Goal: Task Accomplishment & Management: Complete application form

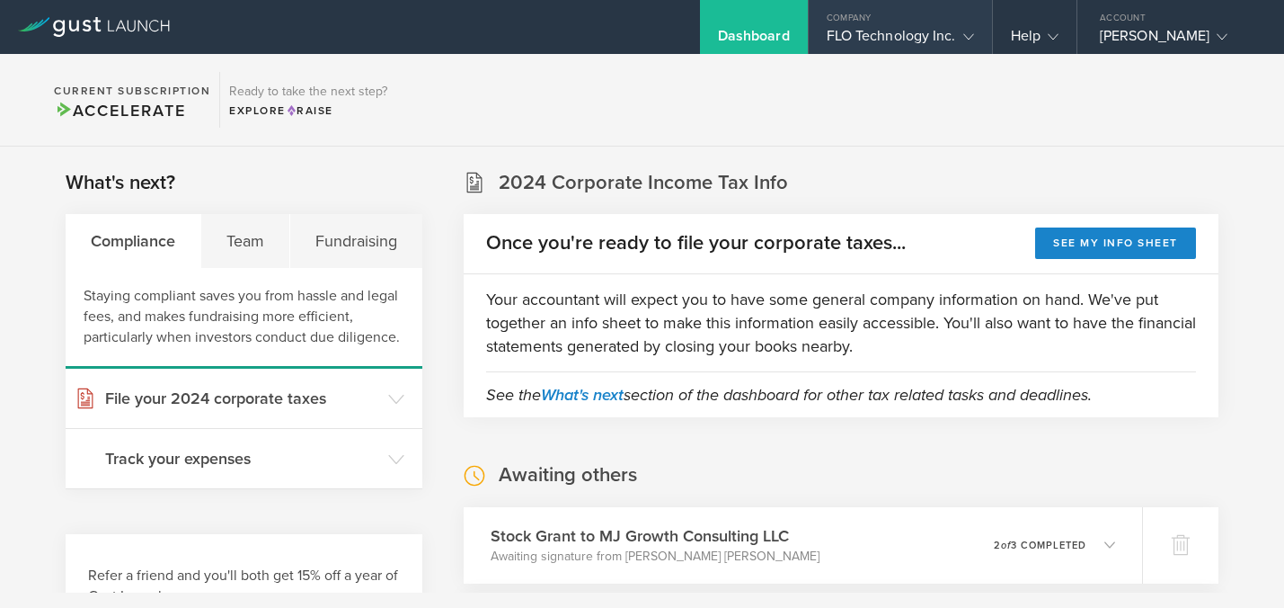
click at [970, 43] on gust-icon at bounding box center [965, 36] width 18 height 18
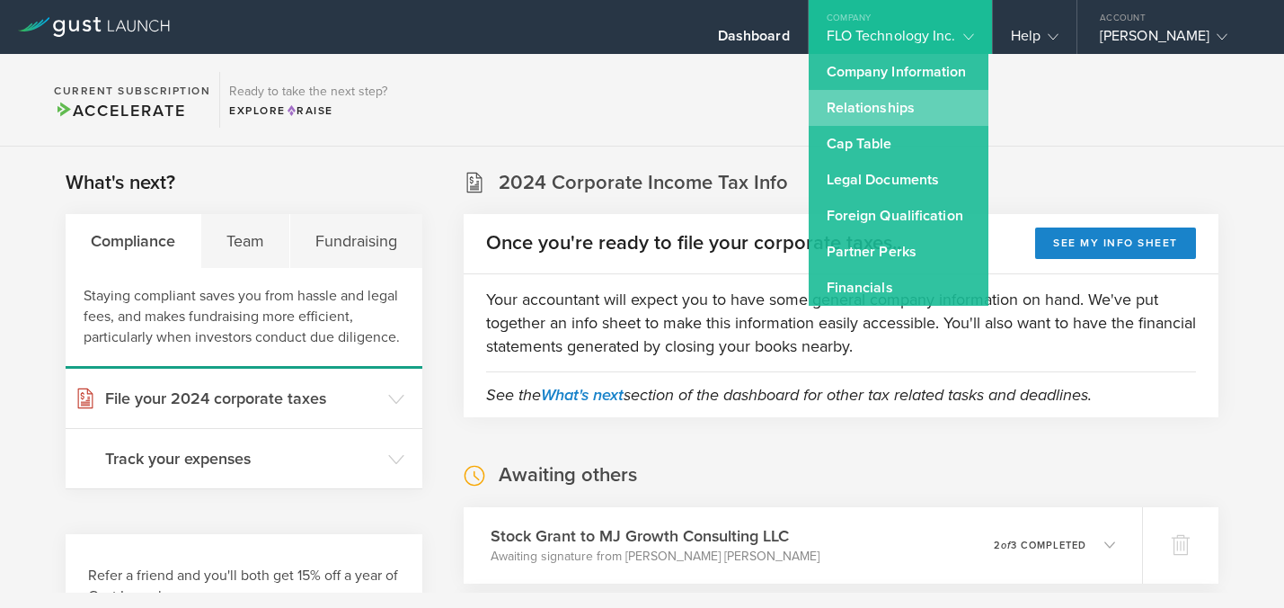
click at [919, 102] on link "Relationships" at bounding box center [899, 108] width 180 height 36
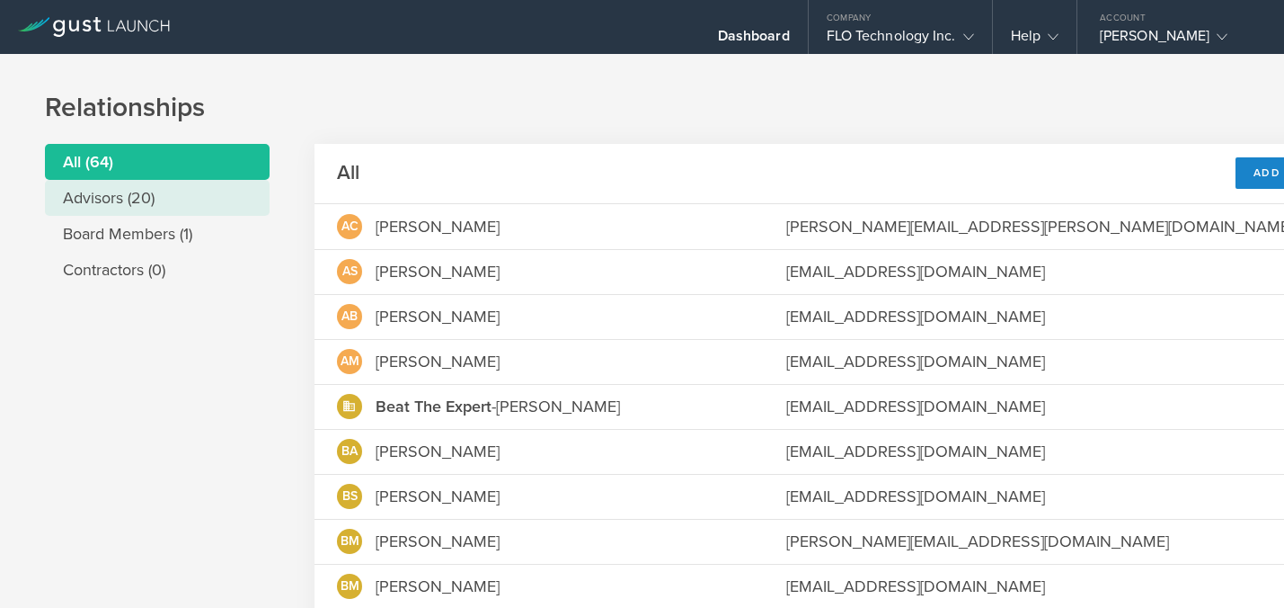
click at [97, 187] on li "Advisors (20)" at bounding box center [157, 198] width 225 height 36
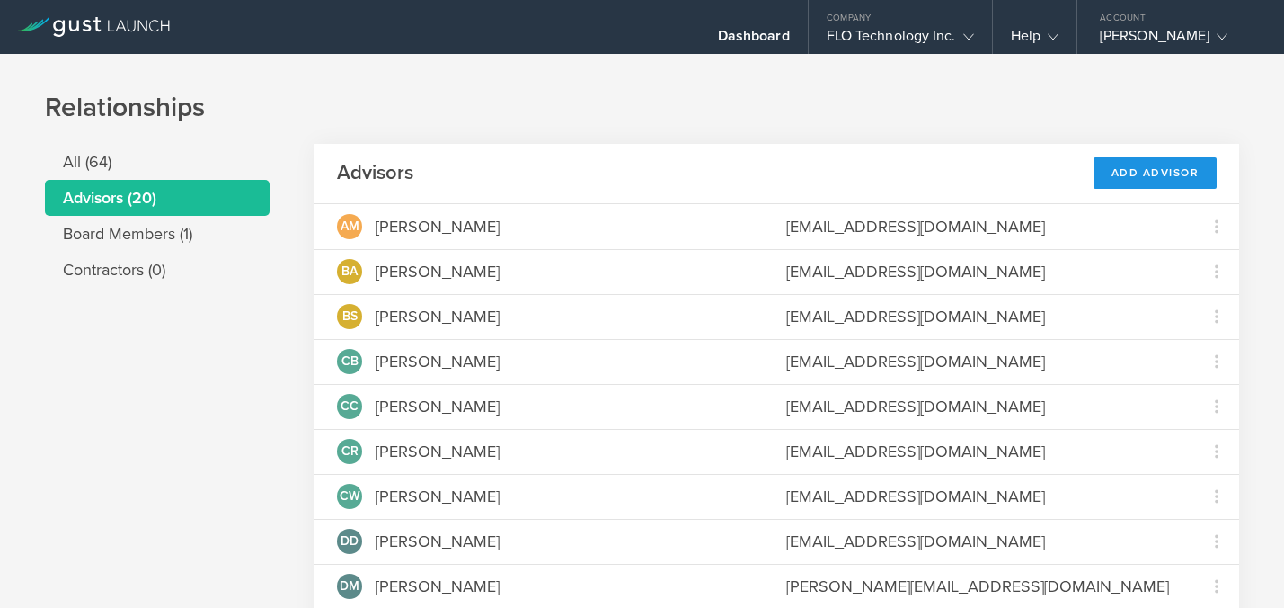
click at [1138, 180] on div "Add Advisor" at bounding box center [1156, 172] width 124 height 31
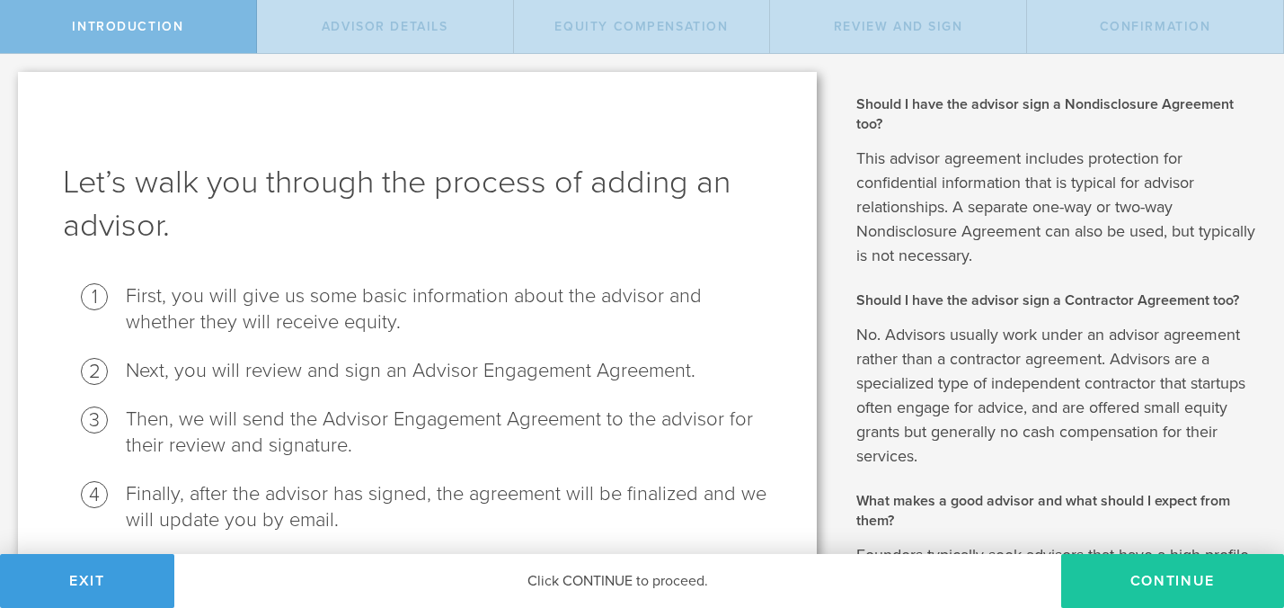
click at [1157, 577] on button "Continue" at bounding box center [1172, 581] width 223 height 54
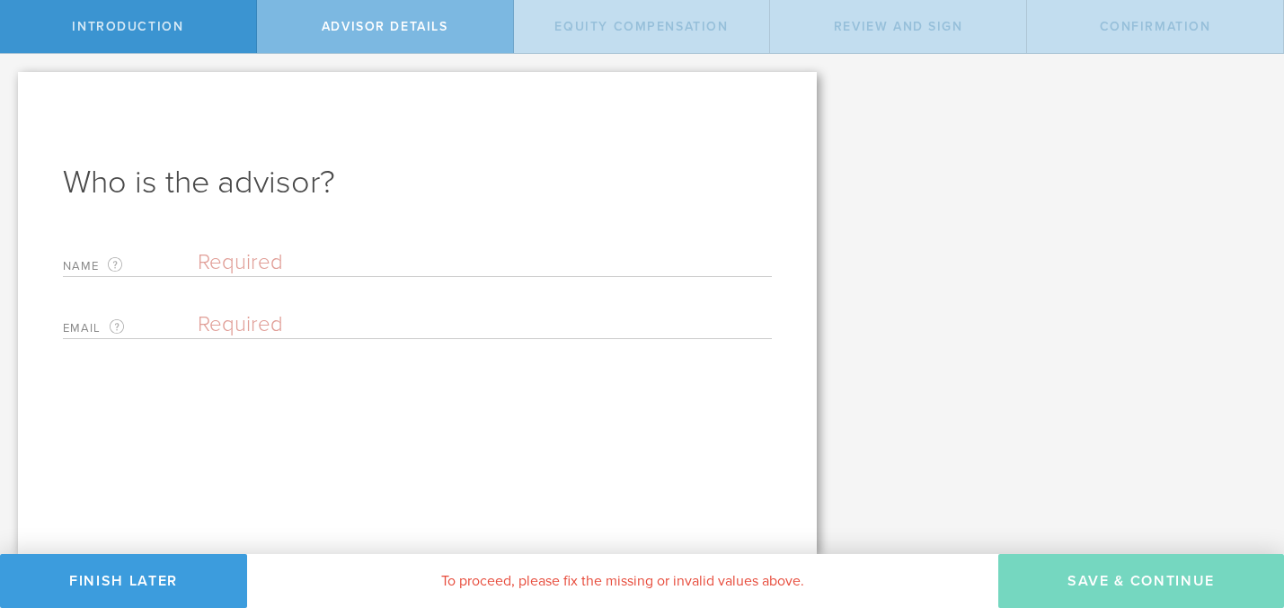
click at [248, 262] on input "text" at bounding box center [485, 262] width 574 height 27
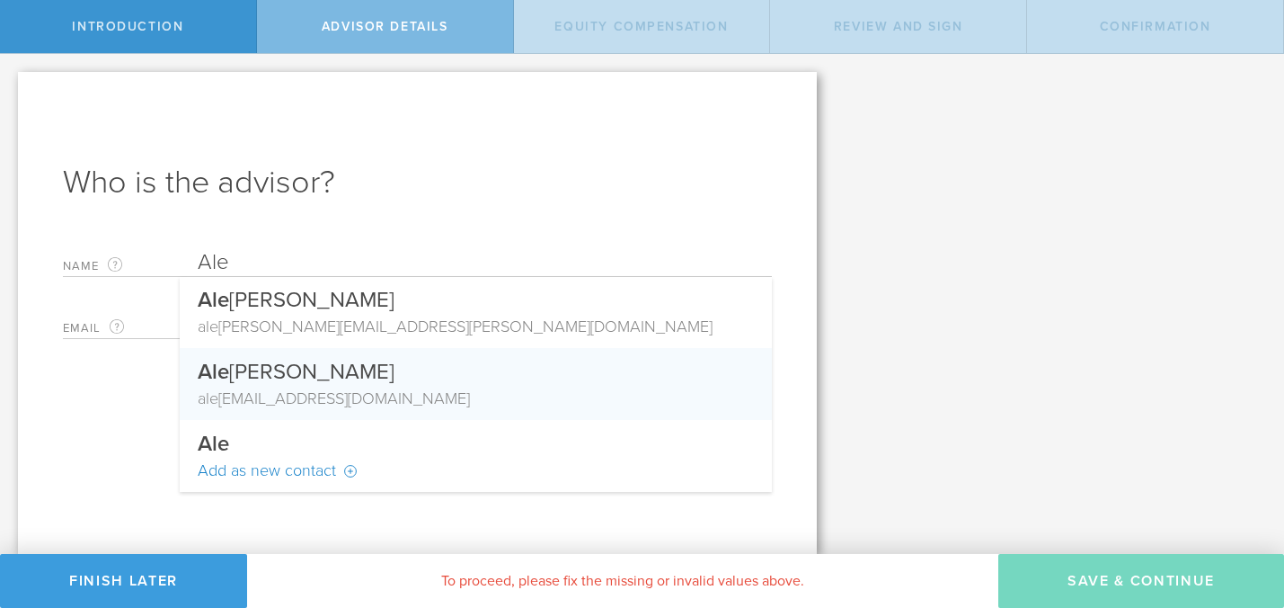
click at [258, 377] on div "Ale xis Smith" at bounding box center [476, 367] width 556 height 39
type input "[PERSON_NAME]"
type input "[EMAIL_ADDRESS][DOMAIN_NAME]"
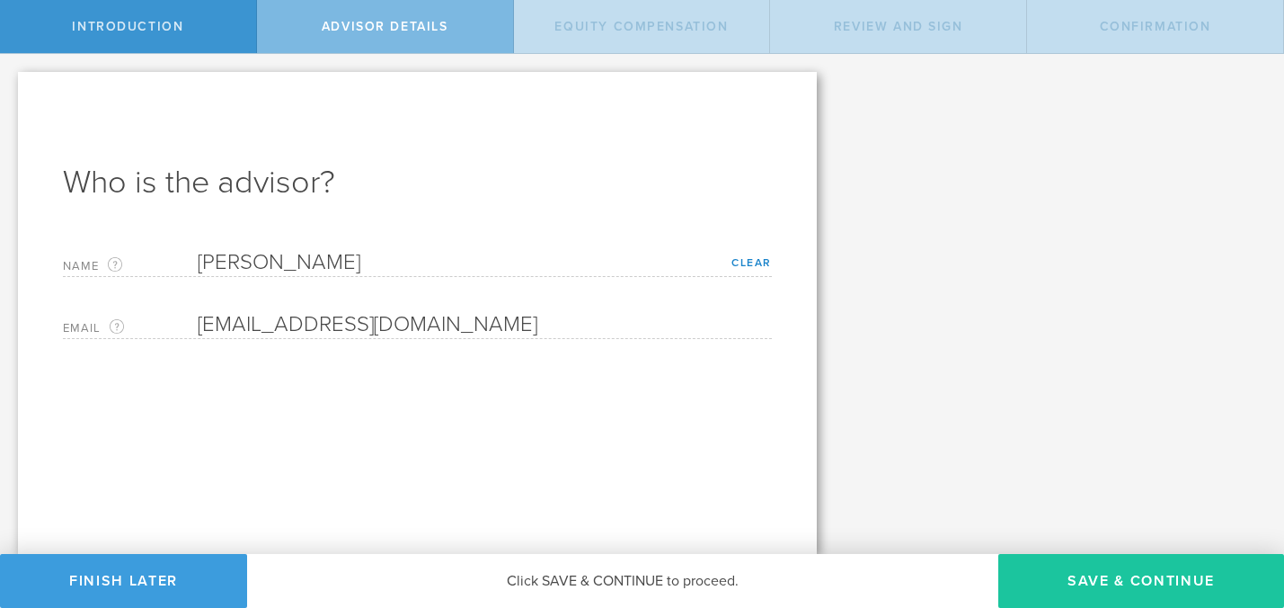
click at [1186, 576] on button "Save & Continue" at bounding box center [1142, 581] width 286 height 54
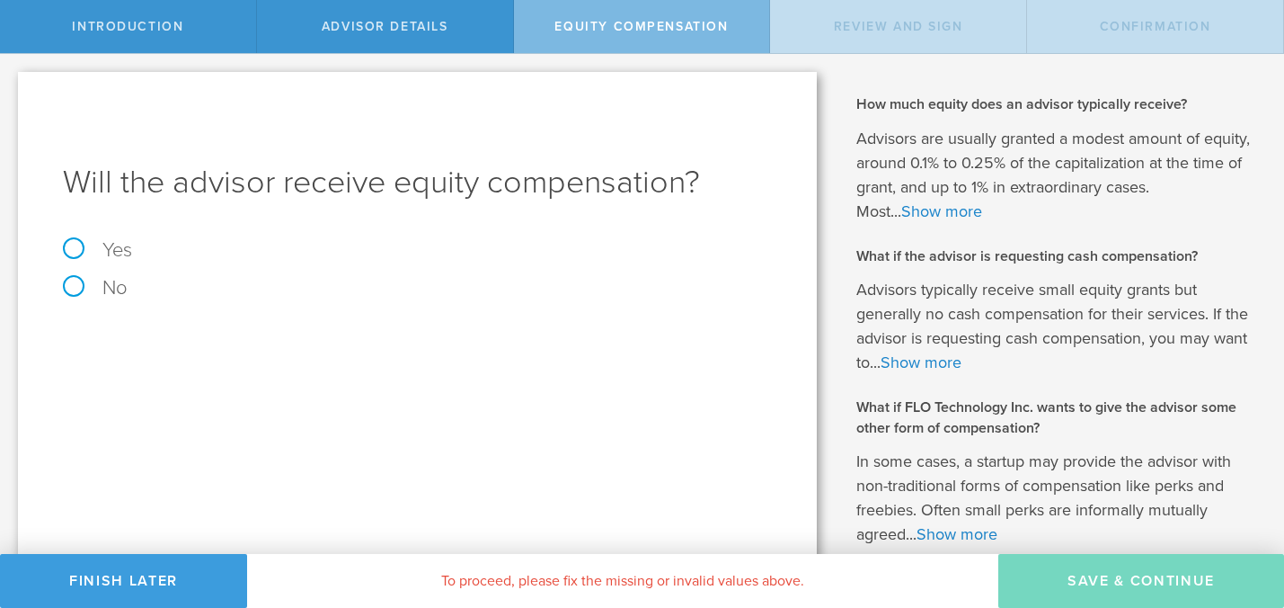
click at [80, 246] on label "Yes" at bounding box center [417, 250] width 709 height 20
click at [12, 83] on input "Yes" at bounding box center [6, 68] width 12 height 29
radio input "true"
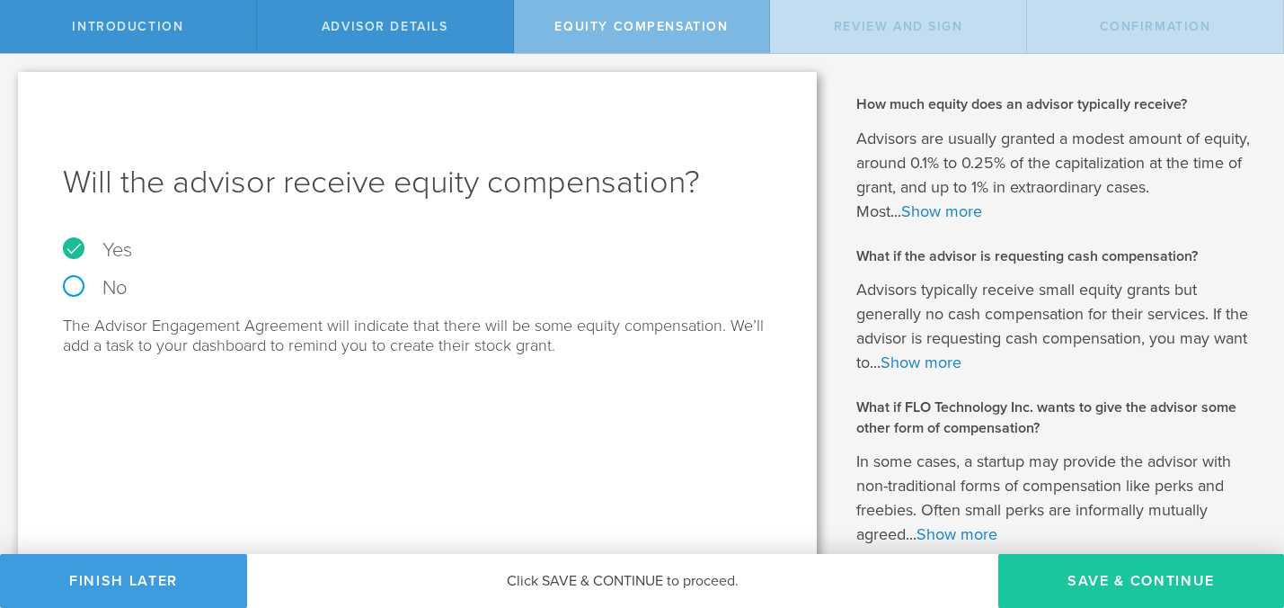
click at [1142, 574] on button "Save & Continue" at bounding box center [1142, 581] width 286 height 54
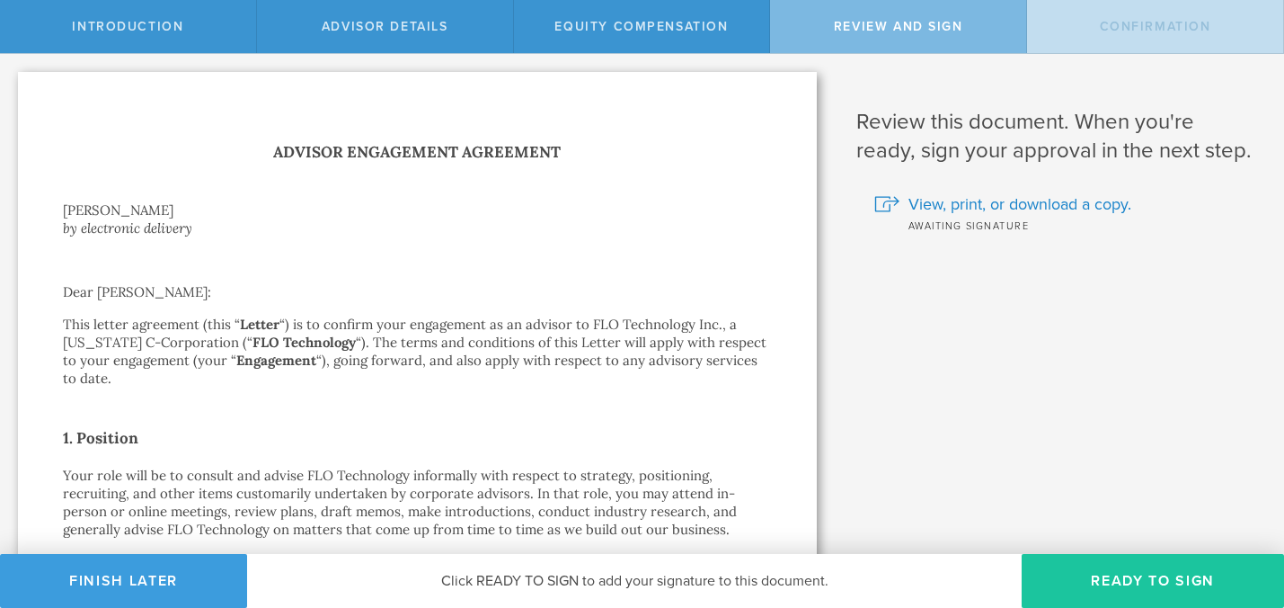
click at [1187, 577] on button "Ready to Sign" at bounding box center [1153, 581] width 262 height 54
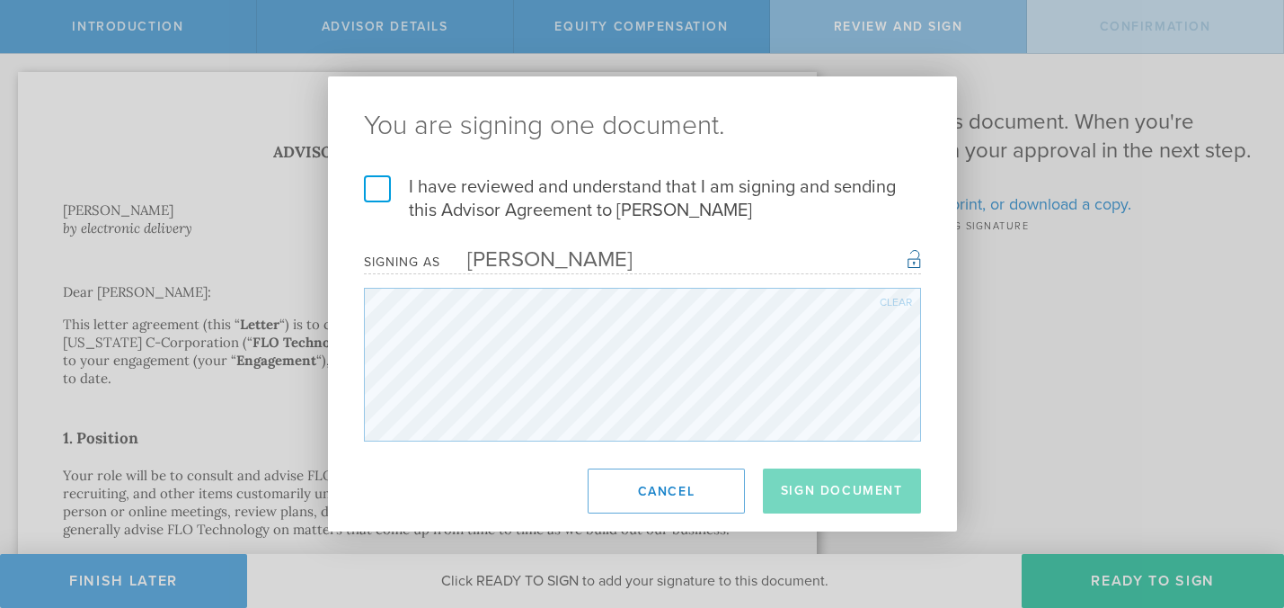
click at [386, 185] on label "I have reviewed and understand that I am signing and sending this Advisor Agree…" at bounding box center [642, 198] width 557 height 47
click at [0, 0] on input "I have reviewed and understand that I am signing and sending this Advisor Agree…" at bounding box center [0, 0] width 0 height 0
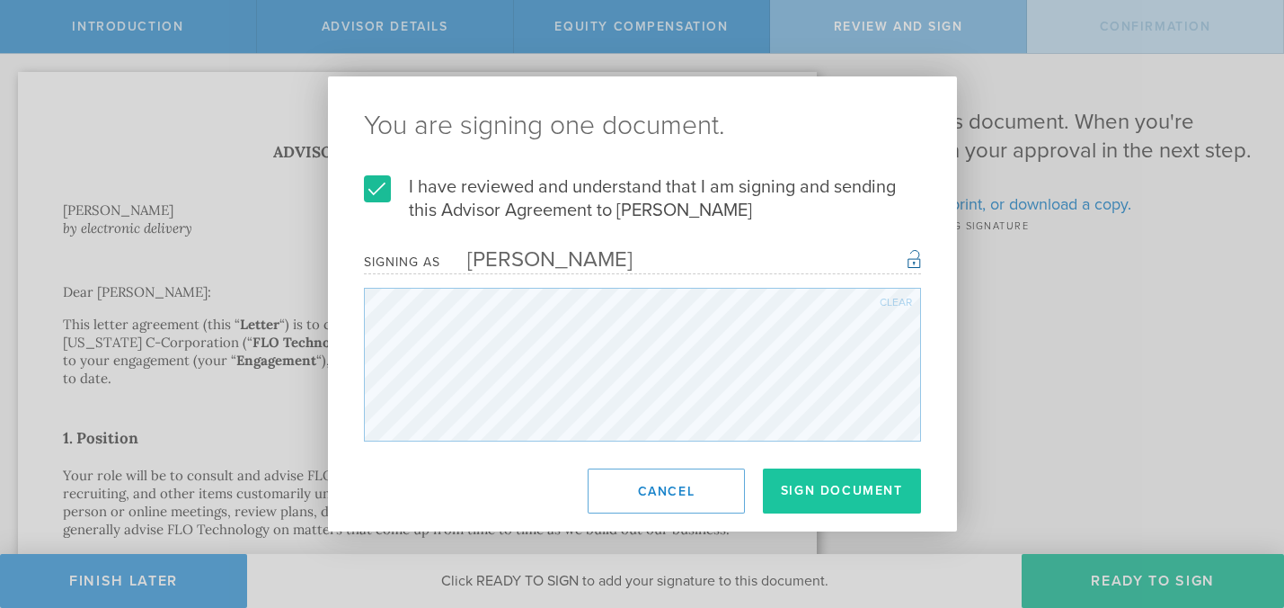
click at [811, 475] on button "Sign Document" at bounding box center [842, 490] width 158 height 45
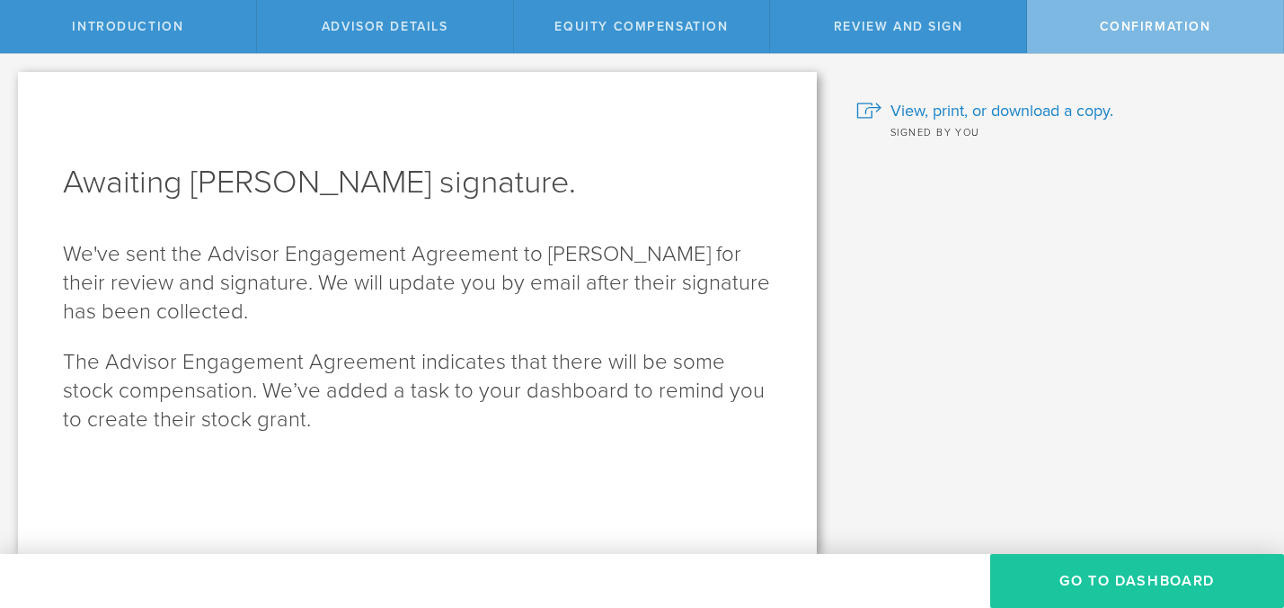
click at [1105, 582] on button "Go To Dashboard" at bounding box center [1137, 581] width 294 height 54
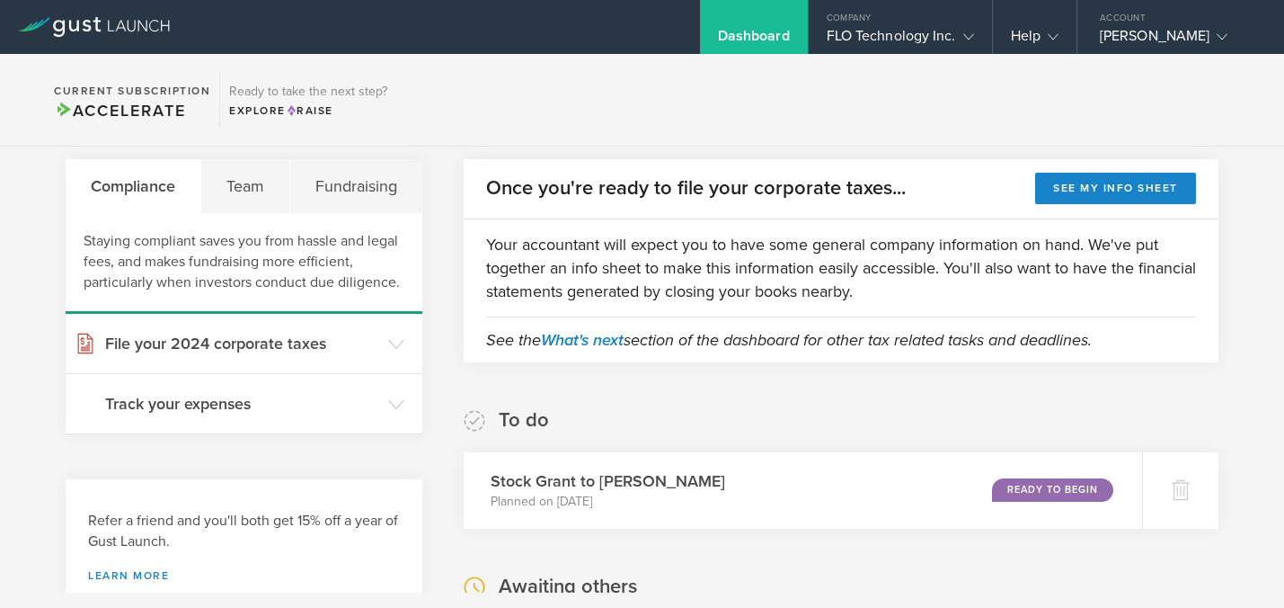
scroll to position [69, 0]
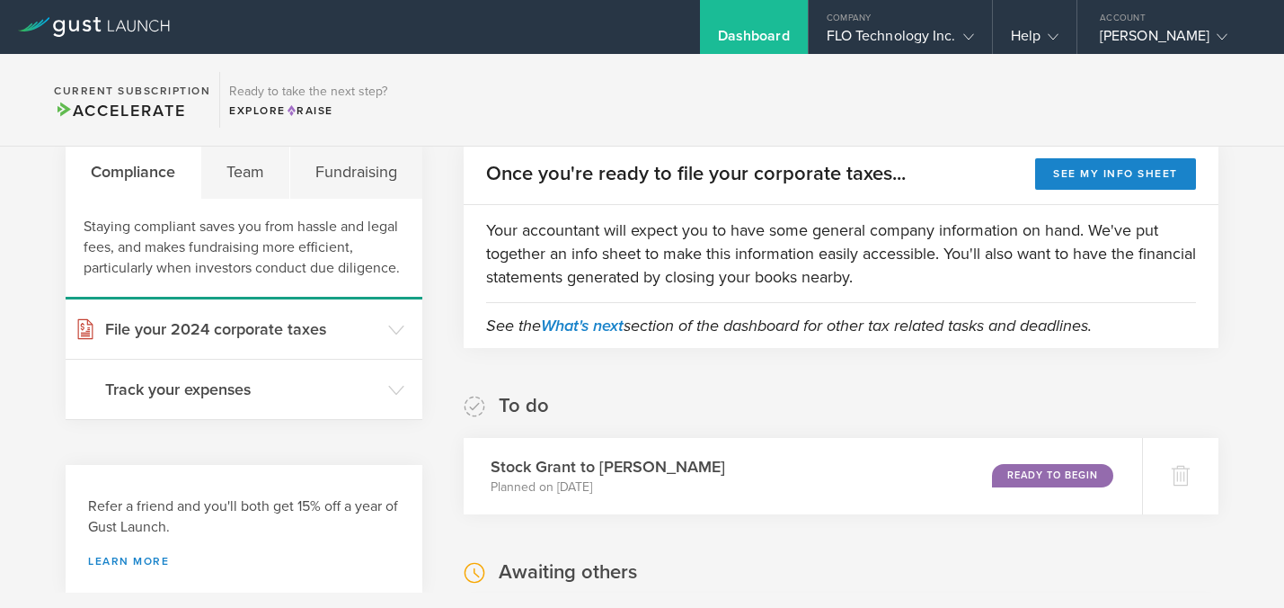
click at [911, 492] on div "Stock Grant to [PERSON_NAME] Planned on [DATE] Ready to Begin" at bounding box center [803, 476] width 679 height 76
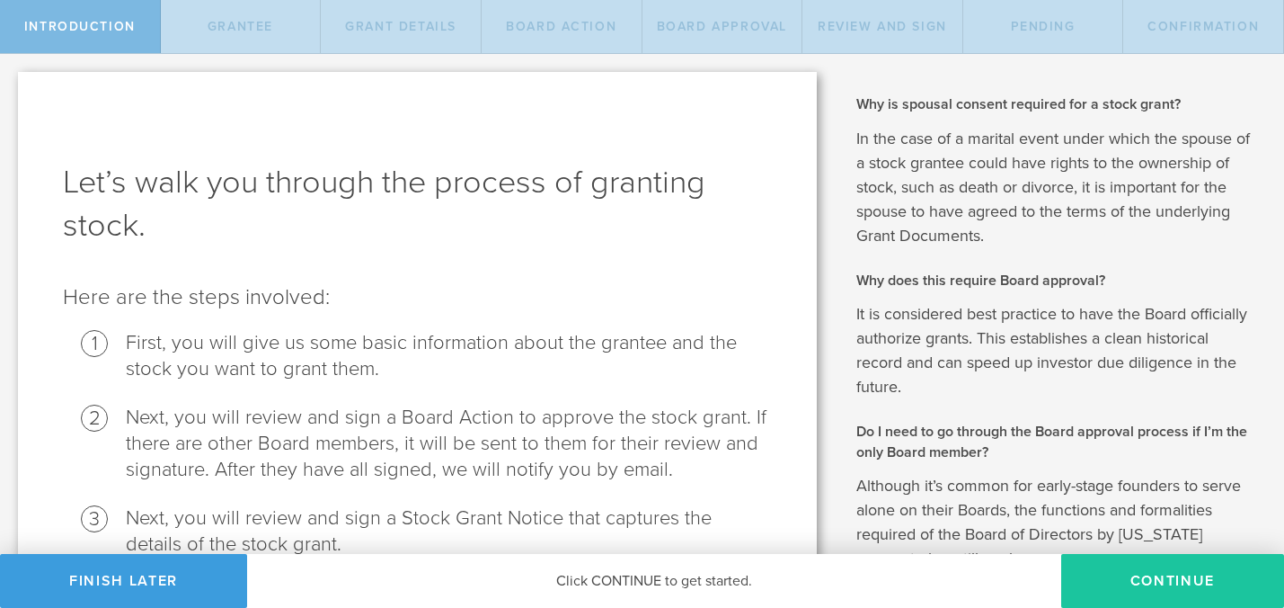
click at [1197, 579] on button "Continue" at bounding box center [1172, 581] width 223 height 54
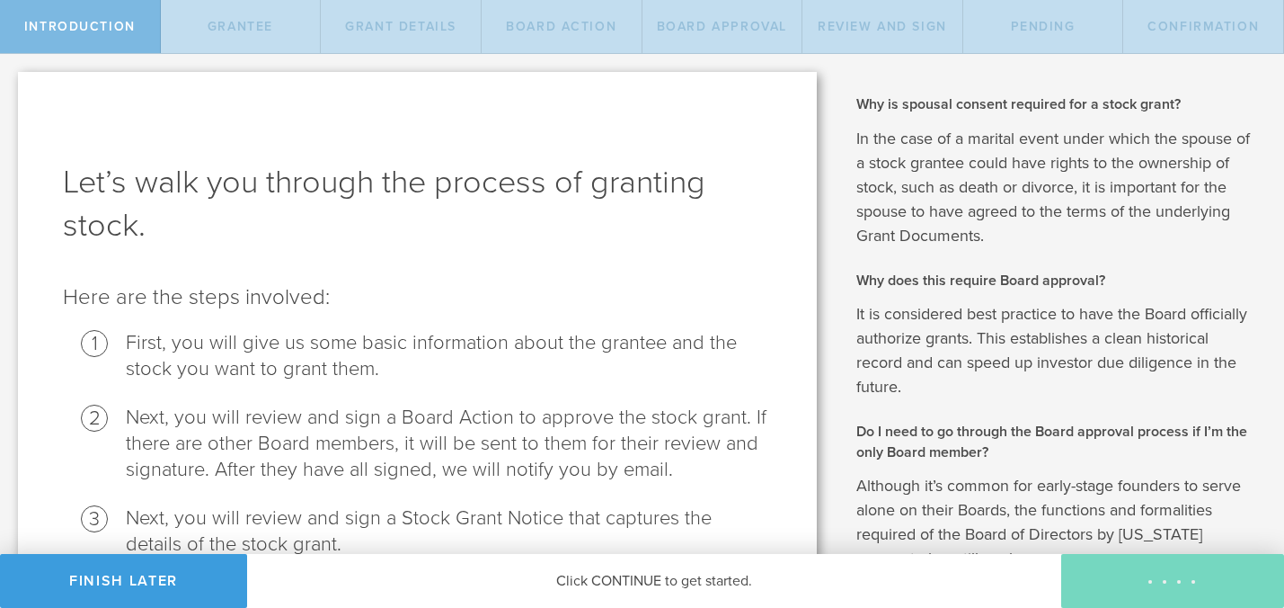
radio input "true"
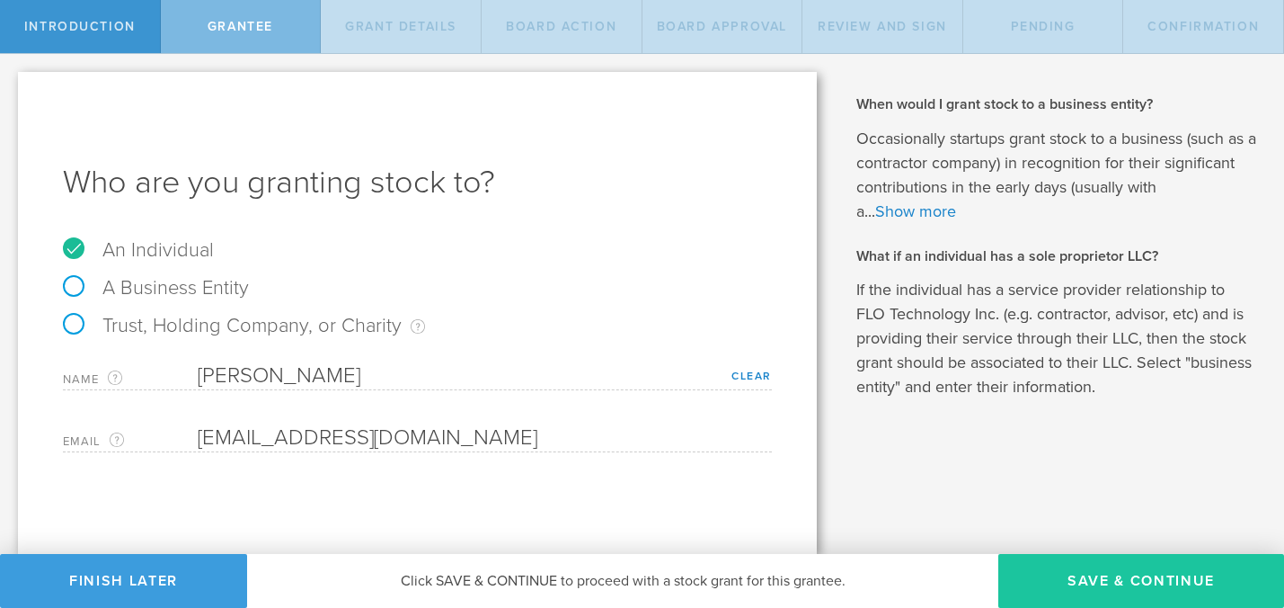
click at [1120, 568] on button "Save & Continue" at bounding box center [1142, 581] width 286 height 54
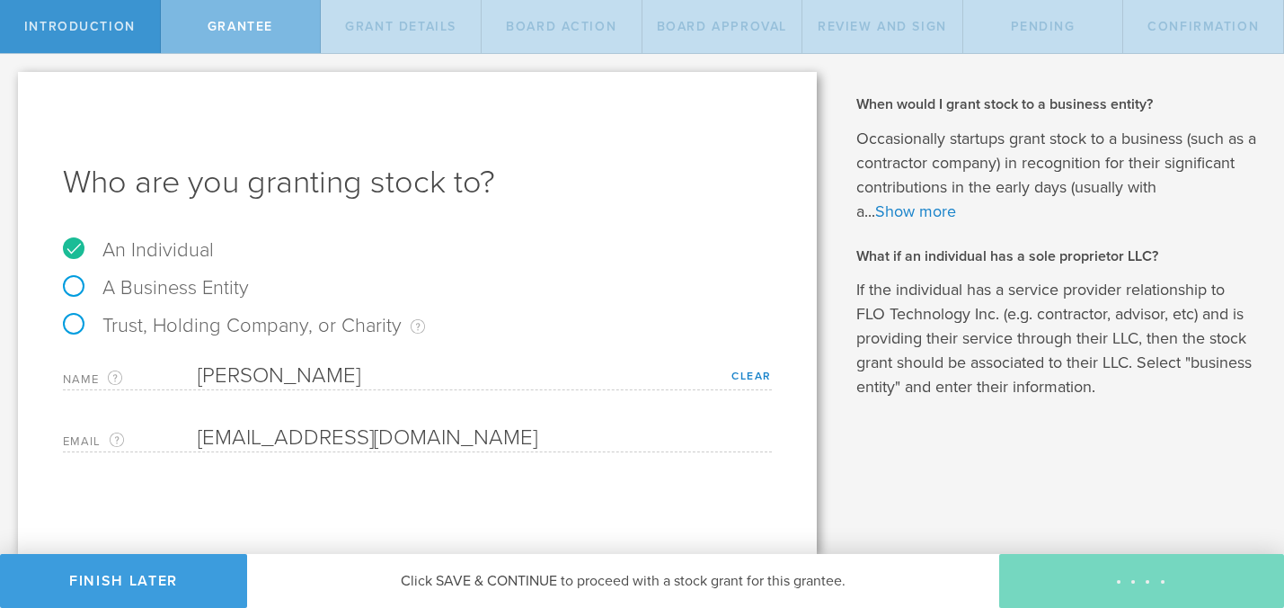
type input "24"
type input "3"
select select "single"
select select "100"
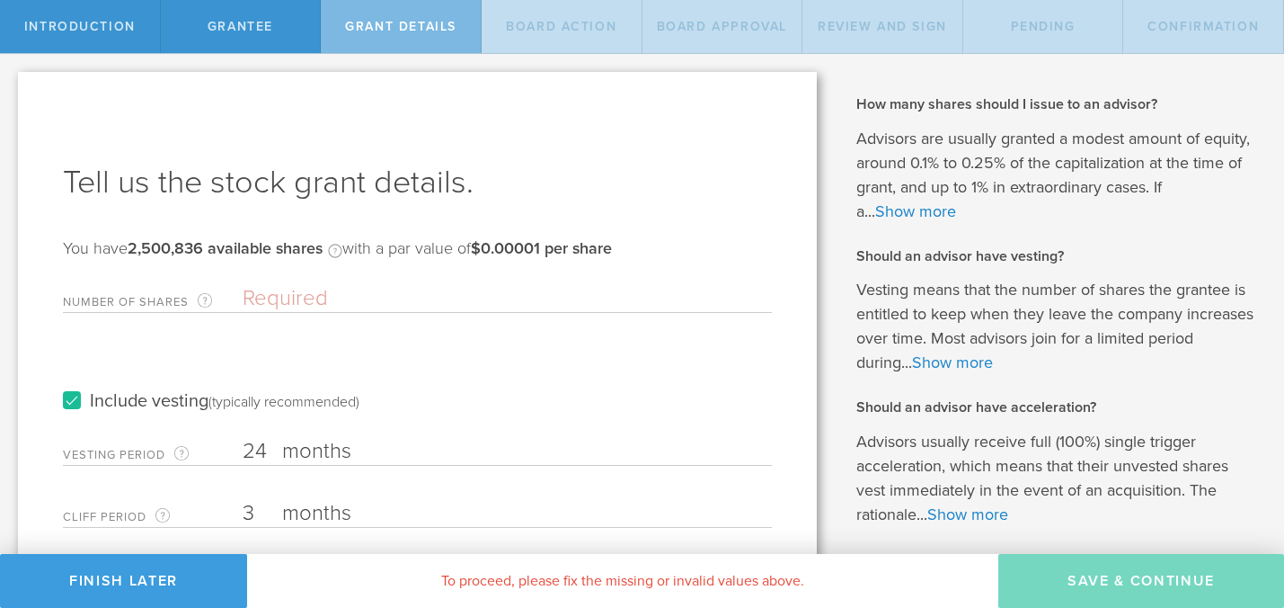
click at [281, 297] on input "Number of Shares The total amount of stock the company is granting to this reci…" at bounding box center [507, 298] width 529 height 27
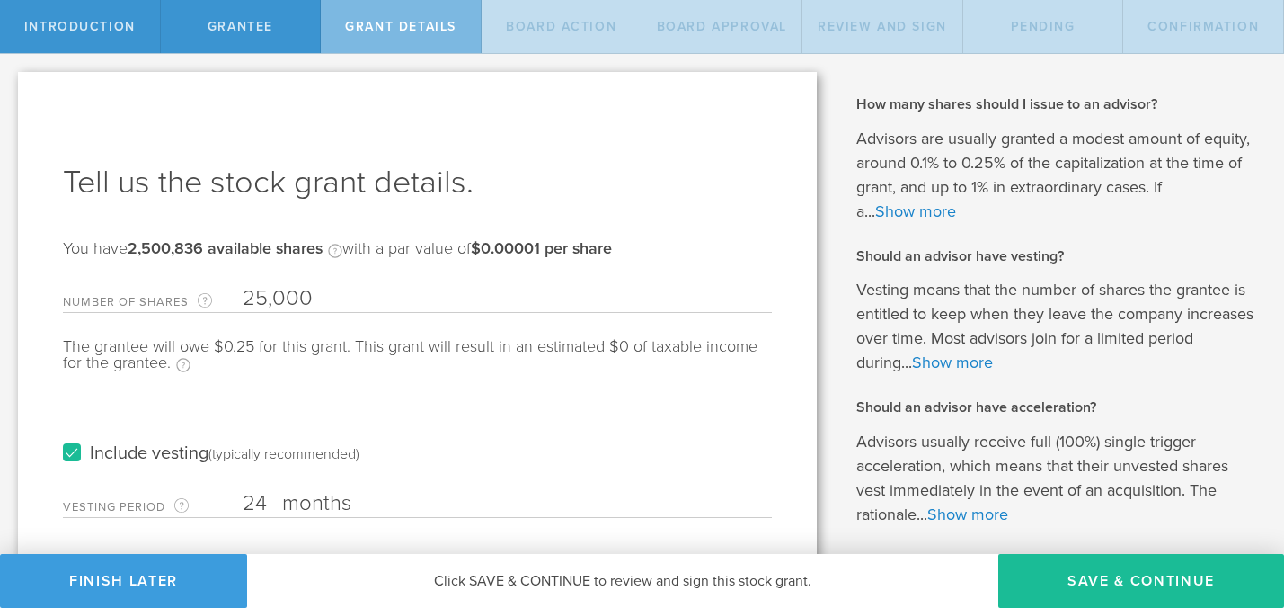
type input "25,000"
click at [838, 347] on div "Why is spousal consent required for a stock grant? In the case of a marital eve…" at bounding box center [1059, 495] width 449 height 882
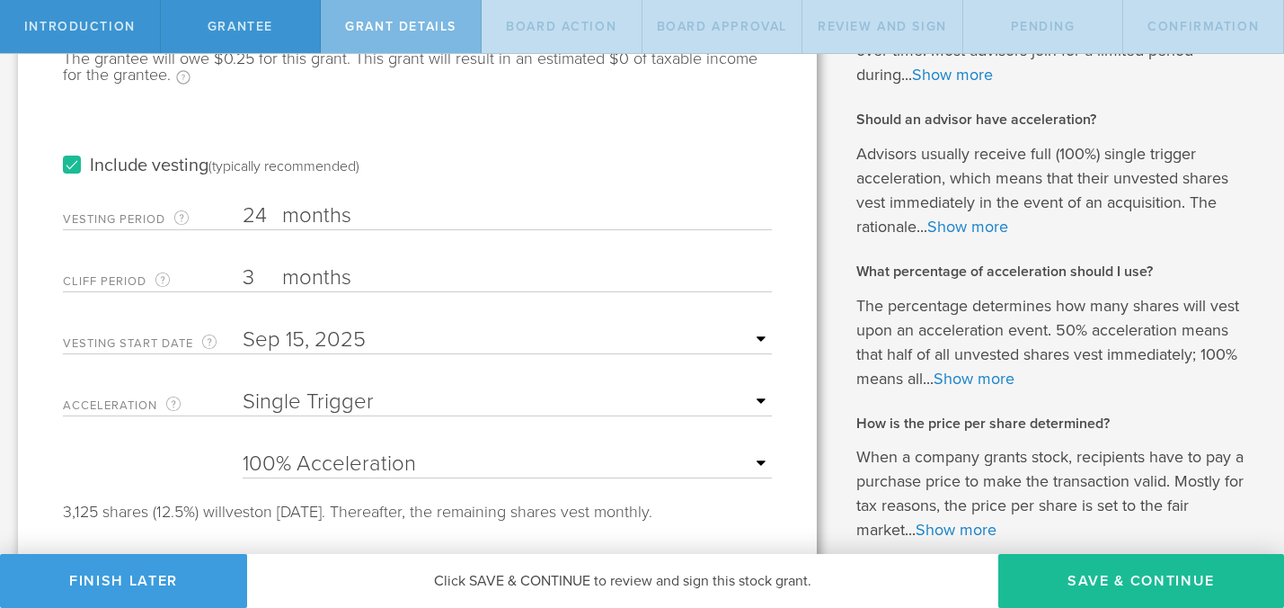
scroll to position [309, 0]
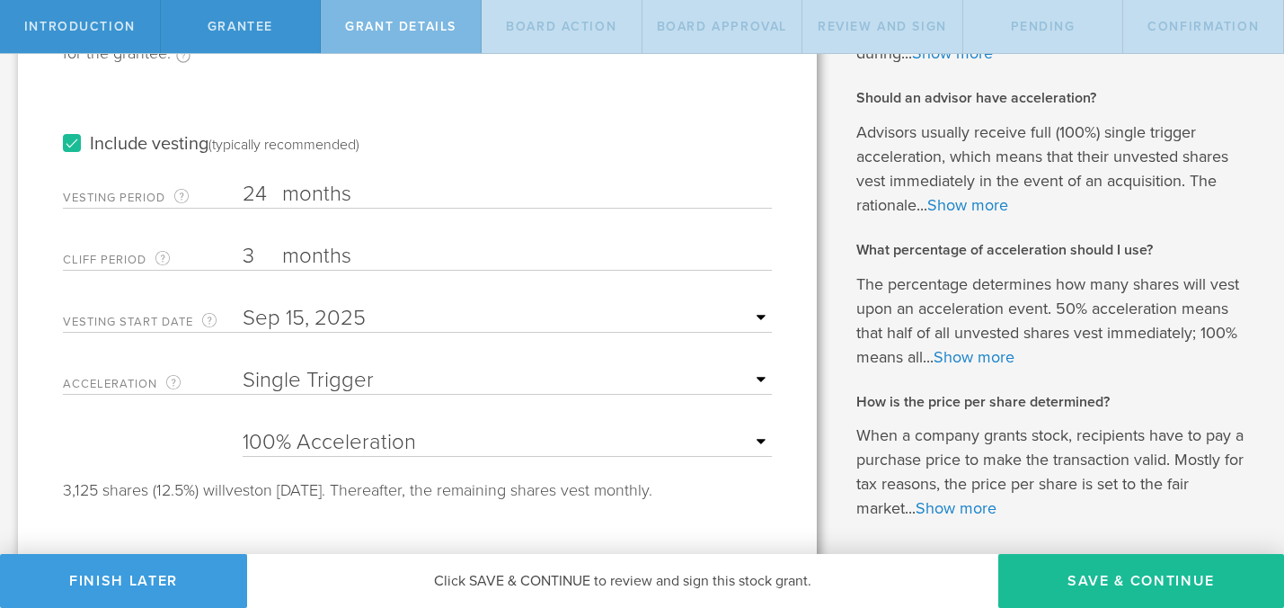
click at [255, 257] on input "3" at bounding box center [507, 256] width 529 height 27
type input "6"
click at [705, 381] on select "None Single Trigger Double Trigger" at bounding box center [507, 380] width 529 height 27
click at [243, 367] on select "None Single Trigger Double Trigger" at bounding box center [507, 380] width 529 height 27
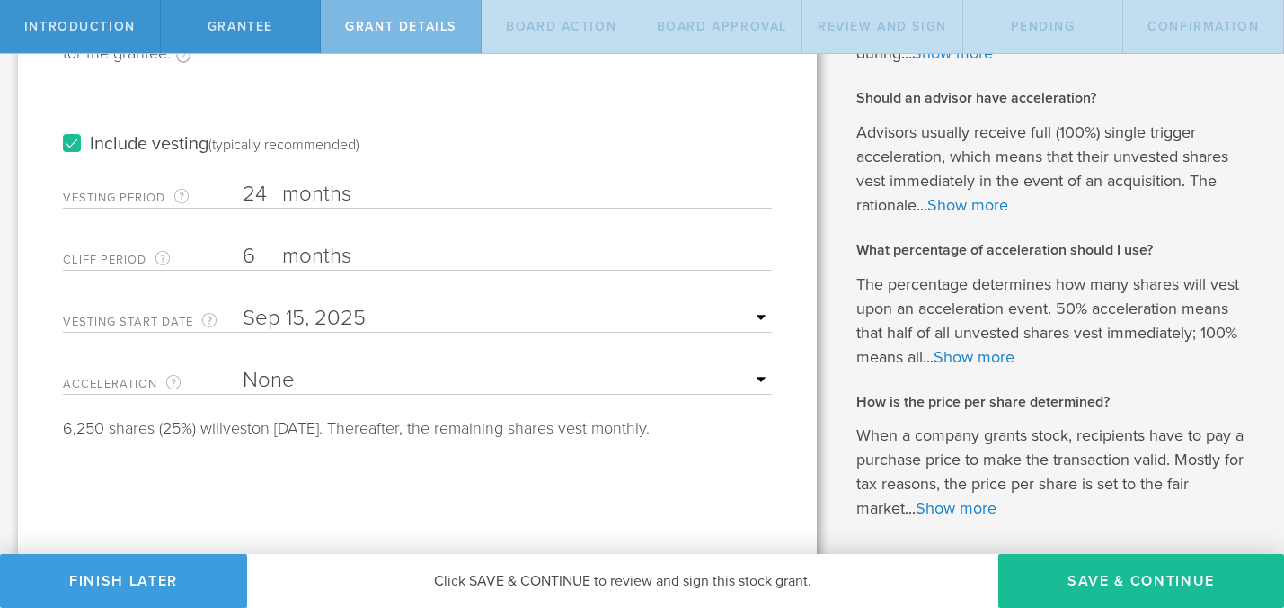
click at [688, 381] on select "None Single Trigger Double Trigger" at bounding box center [507, 380] width 529 height 27
select select "single"
click at [243, 367] on select "None Single Trigger Double Trigger" at bounding box center [507, 380] width 529 height 27
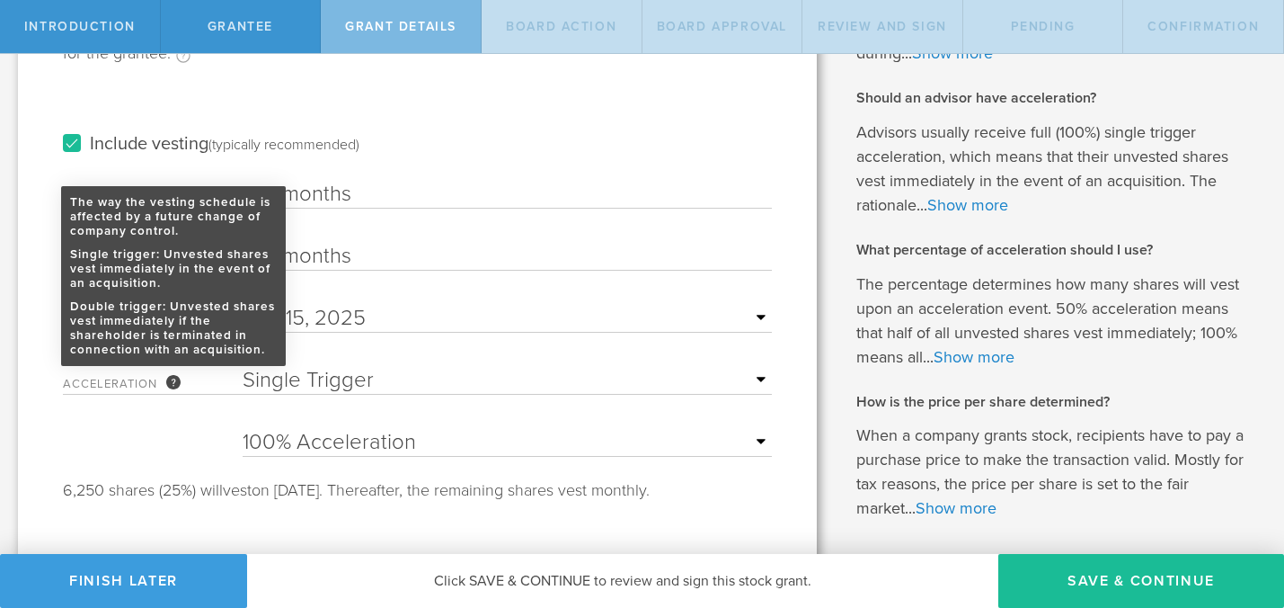
click at [172, 378] on div "The way the vesting schedule is affected by a future change of company control.…" at bounding box center [173, 382] width 14 height 14
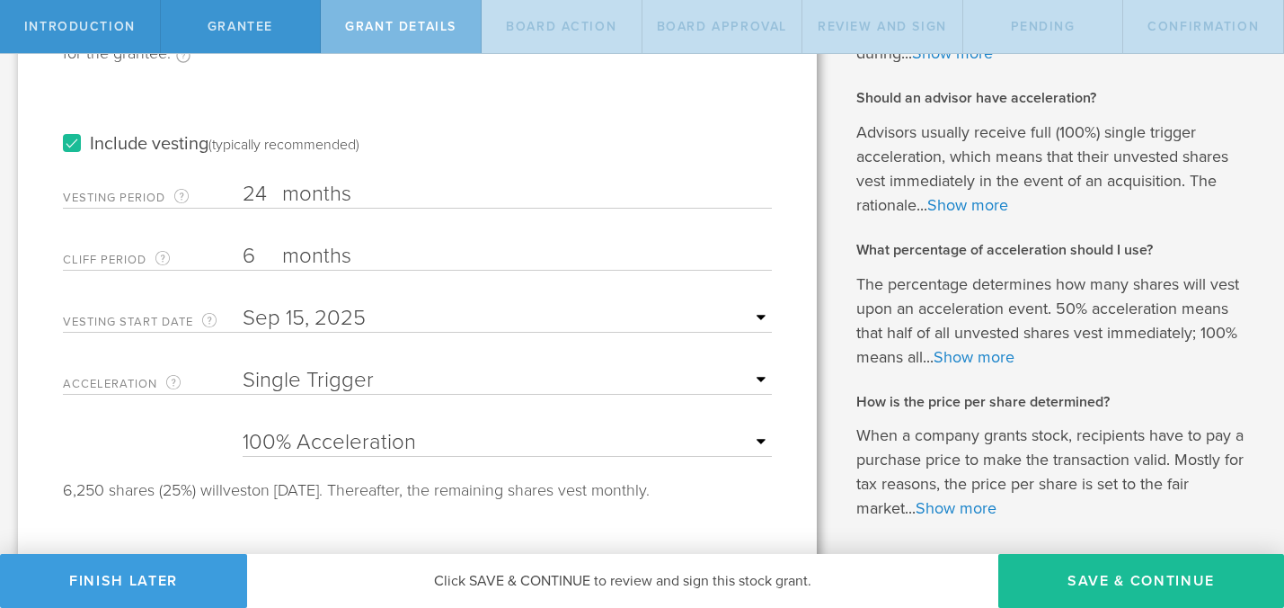
click at [761, 375] on select "None Single Trigger Double Trigger" at bounding box center [507, 380] width 529 height 27
click at [243, 367] on select "None Single Trigger Double Trigger" at bounding box center [507, 380] width 529 height 27
click at [1146, 602] on button "Save & Continue" at bounding box center [1142, 581] width 286 height 54
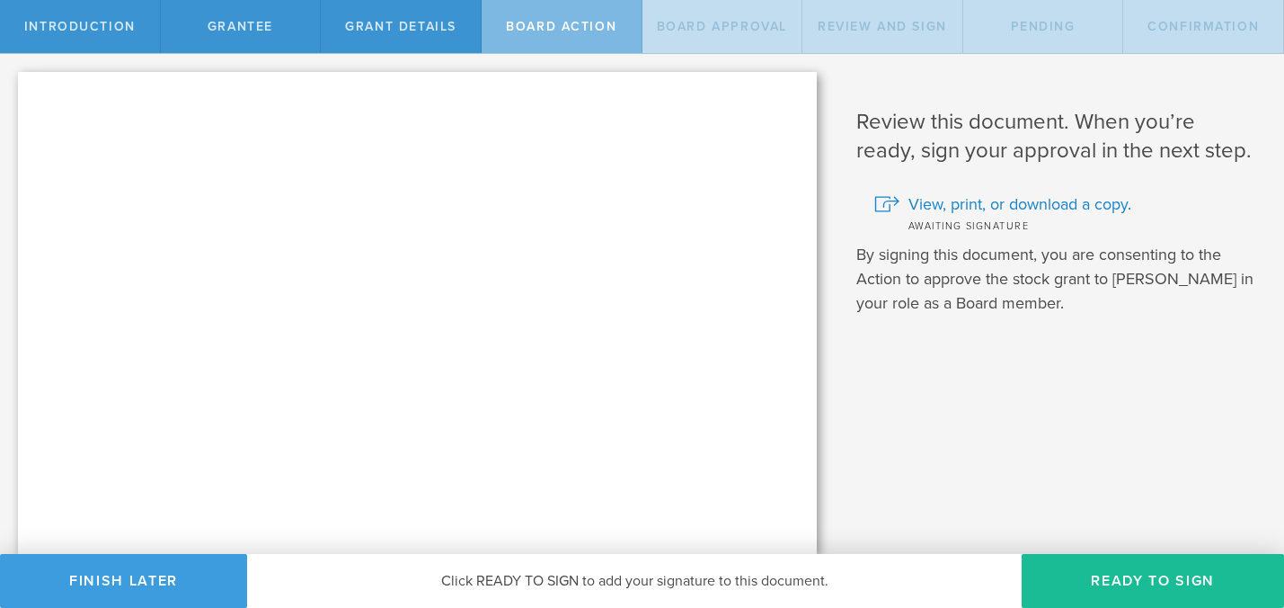
scroll to position [0, 0]
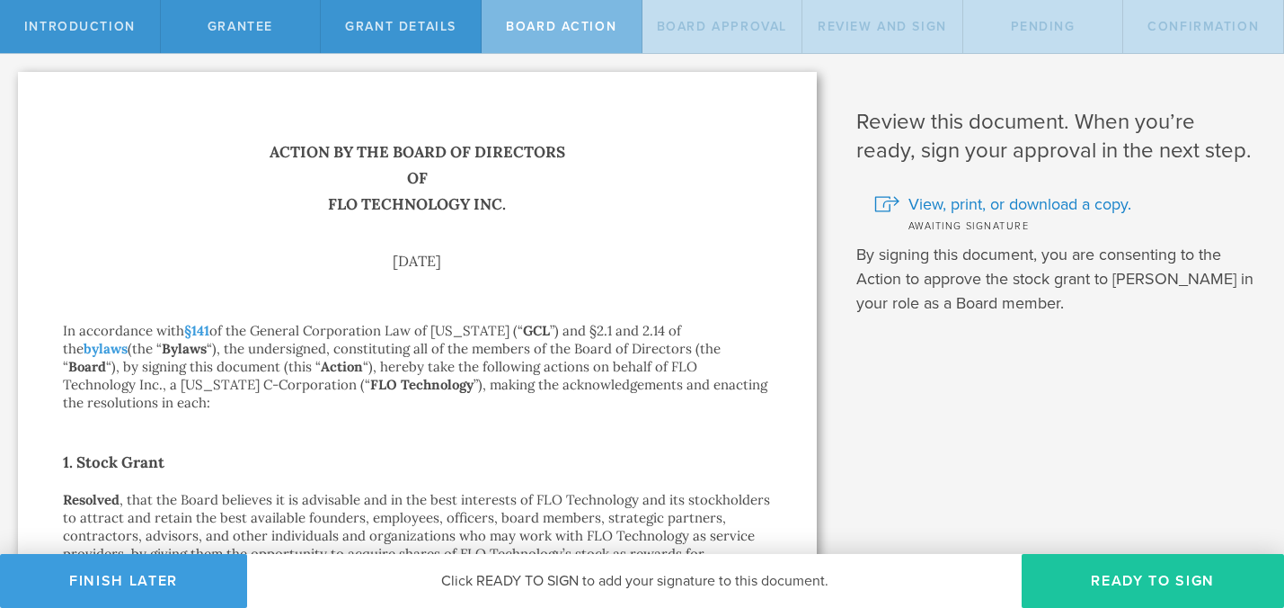
click at [1128, 578] on button "Ready to Sign" at bounding box center [1153, 581] width 262 height 54
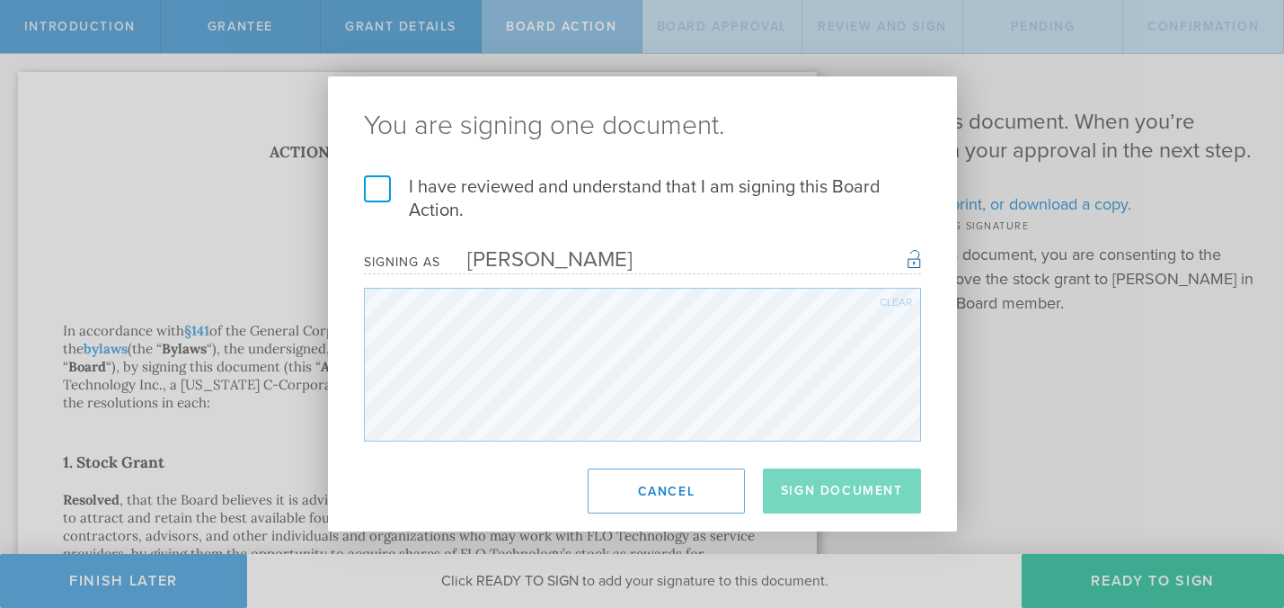
click at [377, 182] on label "I have reviewed and understand that I am signing this Board Action." at bounding box center [642, 198] width 557 height 47
click at [0, 0] on input "I have reviewed and understand that I am signing this Board Action." at bounding box center [0, 0] width 0 height 0
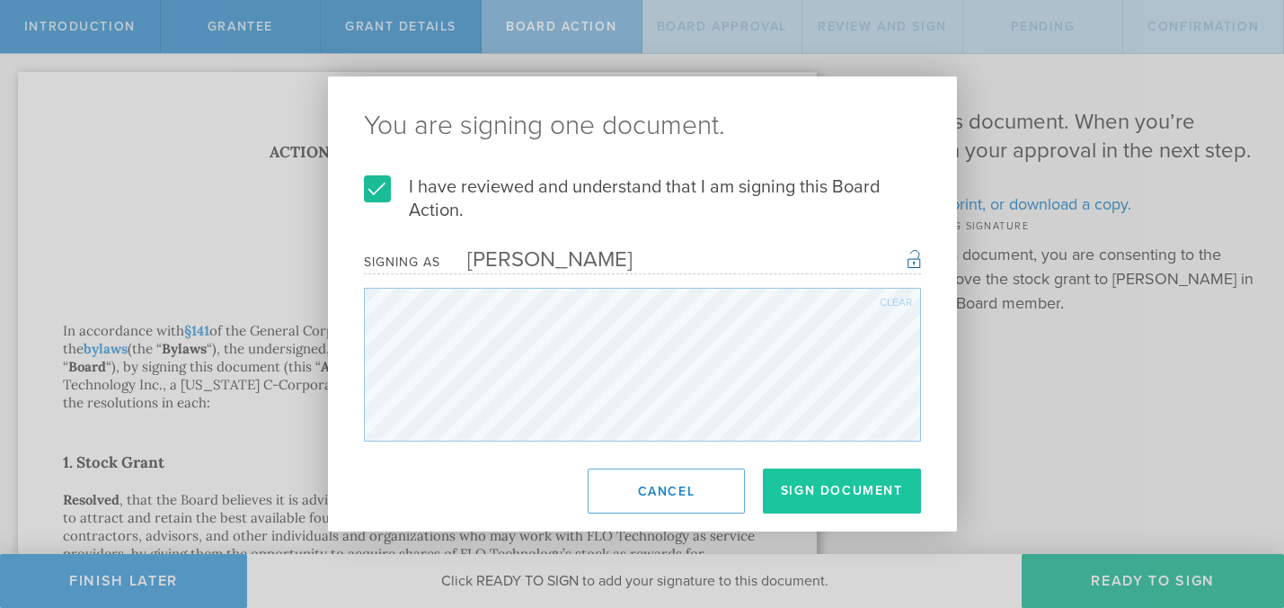
click at [835, 502] on button "Sign Document" at bounding box center [842, 490] width 158 height 45
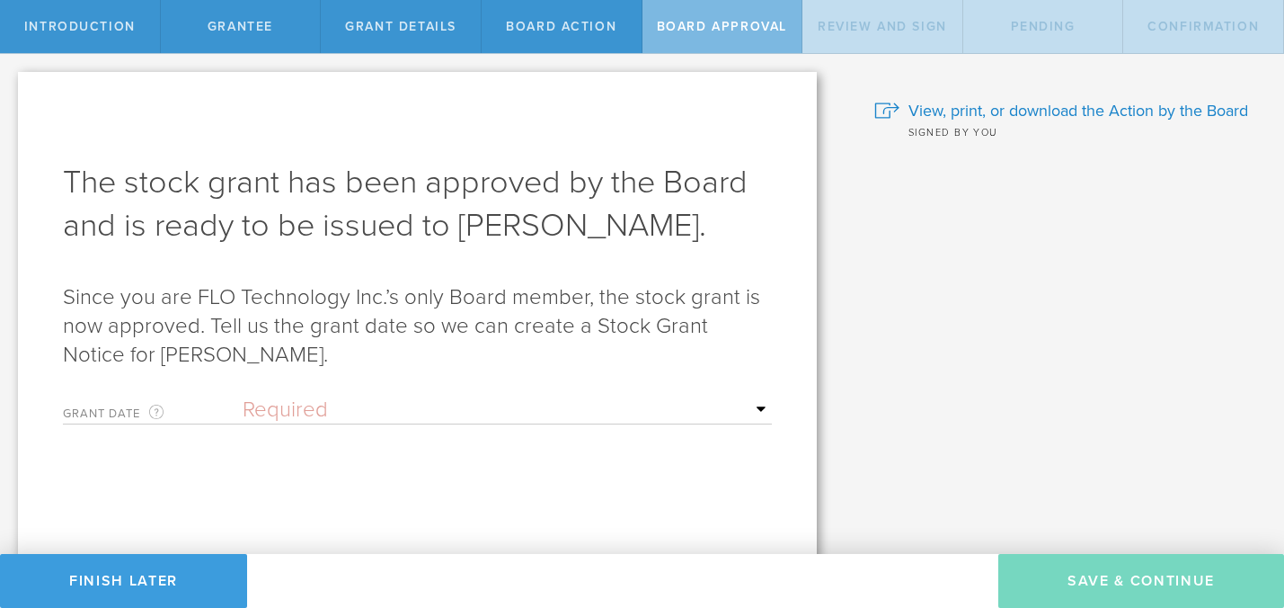
click at [537, 413] on select "Required Upon grantee's signature A specific date" at bounding box center [507, 409] width 529 height 27
select select "uponGranteeSignature"
click at [243, 396] on select "Required Upon grantee's signature A specific date" at bounding box center [507, 409] width 529 height 27
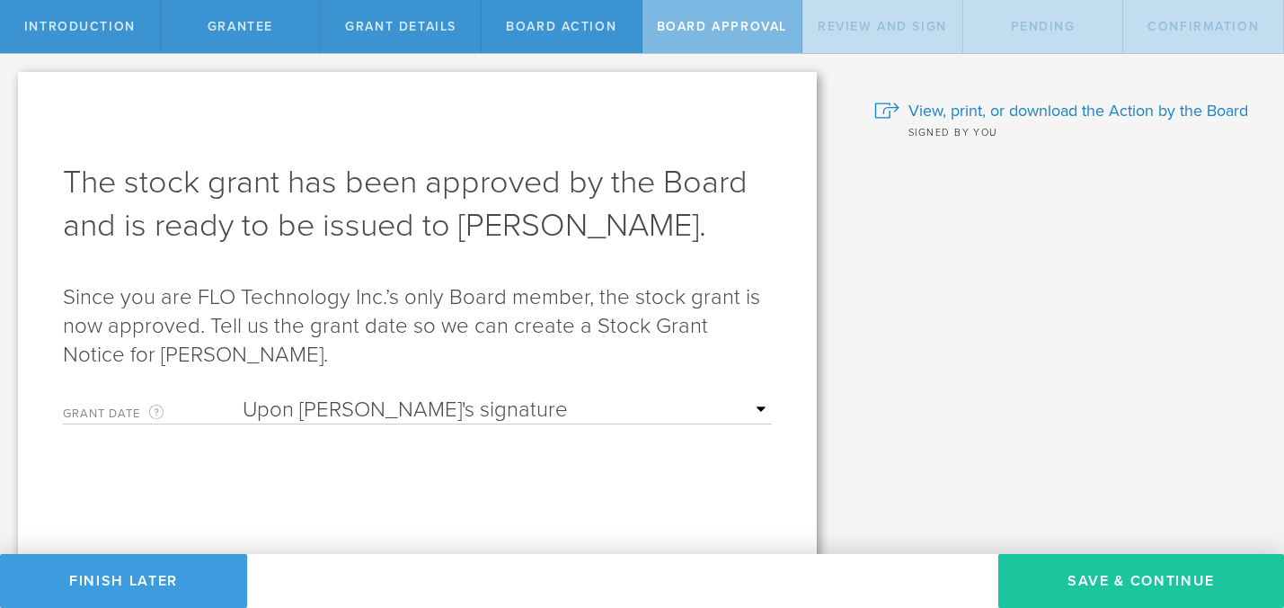
click at [1151, 589] on button "Save & Continue" at bounding box center [1142, 581] width 286 height 54
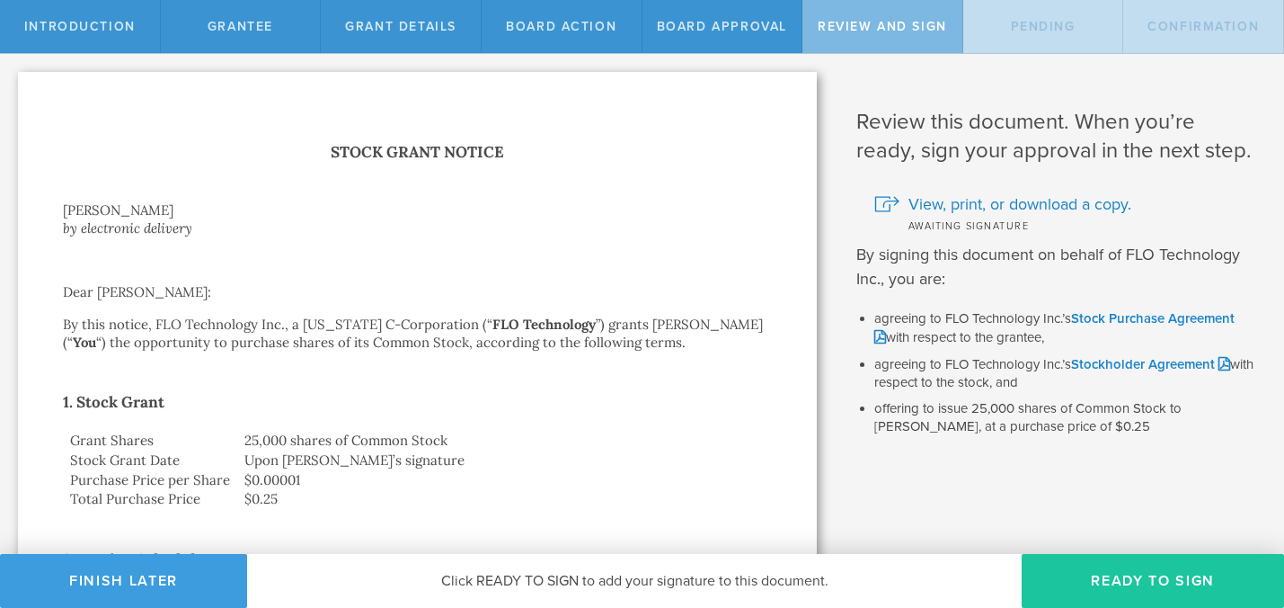
click at [1161, 576] on button "Ready to Sign" at bounding box center [1153, 581] width 262 height 54
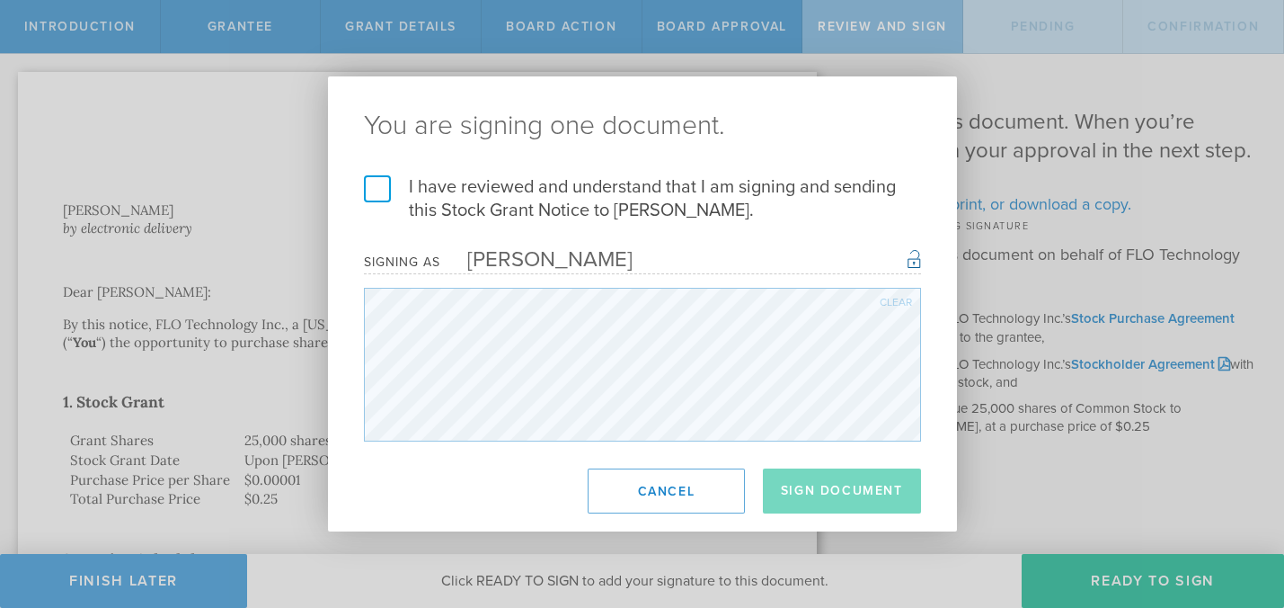
click at [386, 187] on label "I have reviewed and understand that I am signing and sending this Stock Grant N…" at bounding box center [642, 198] width 557 height 47
click at [0, 0] on input "I have reviewed and understand that I am signing and sending this Stock Grant N…" at bounding box center [0, 0] width 0 height 0
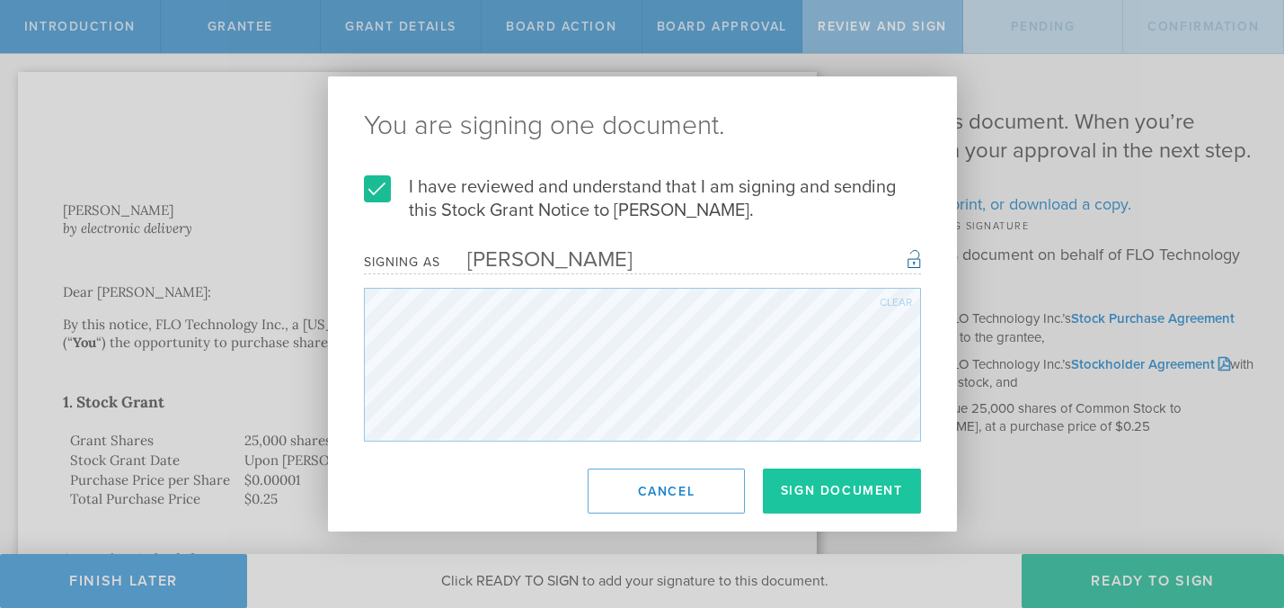
click at [814, 489] on button "Sign Document" at bounding box center [842, 490] width 158 height 45
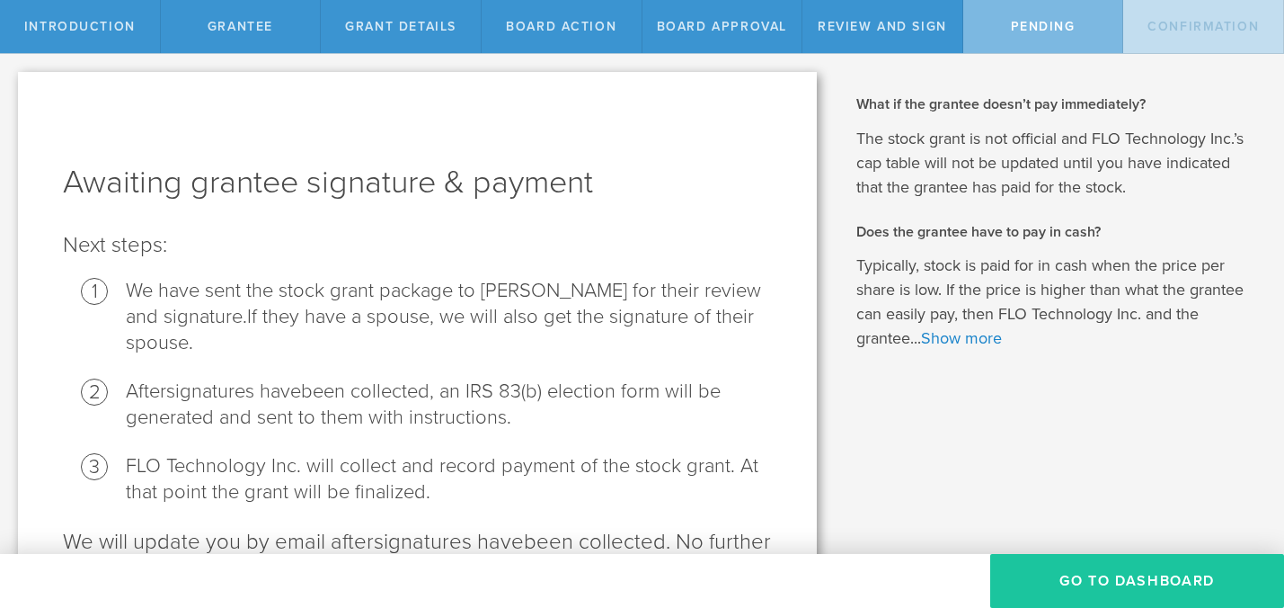
click at [1132, 576] on button "Go To Dashboard" at bounding box center [1137, 581] width 294 height 54
